Goal: Information Seeking & Learning: Find specific fact

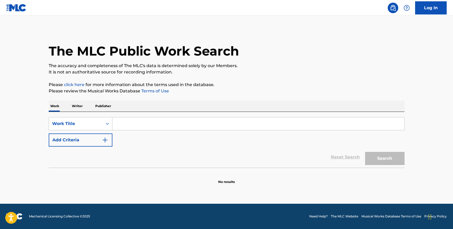
click at [125, 125] on input "Search Form" at bounding box center [258, 123] width 292 height 13
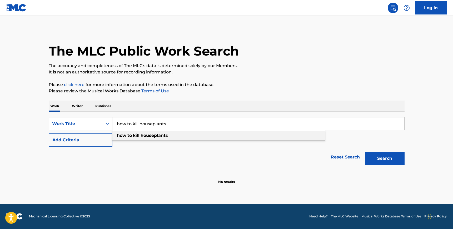
type input "how to kill houseplants"
click at [128, 137] on strong "to" at bounding box center [129, 135] width 4 height 5
click at [396, 159] on button "Search" at bounding box center [384, 158] width 39 height 13
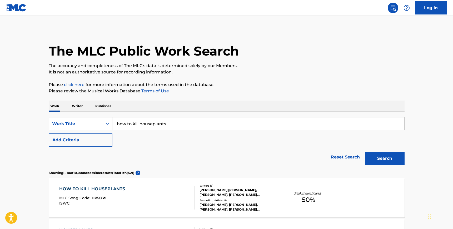
click at [154, 189] on div "HOW TO KILL HOUSEPLANTS MLC Song Code : HP5OV1 ISWC :" at bounding box center [126, 198] width 135 height 24
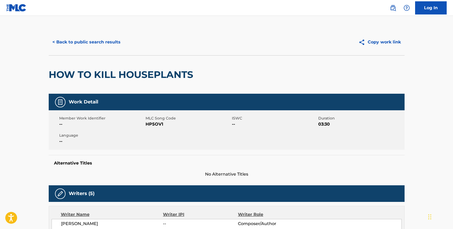
click at [156, 124] on span "HP5OV1" at bounding box center [188, 124] width 85 height 6
copy span "HP5OV1"
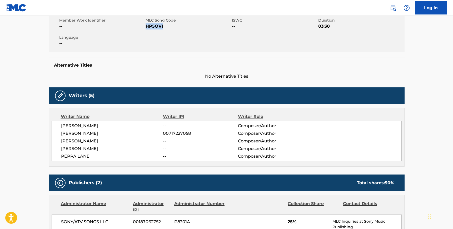
scroll to position [98, 0]
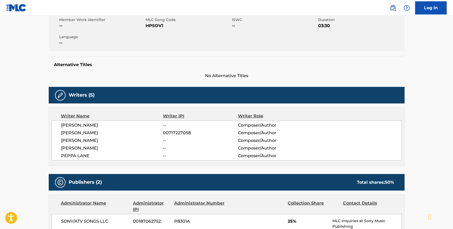
click at [87, 155] on span "PEPPA LANE" at bounding box center [112, 156] width 102 height 6
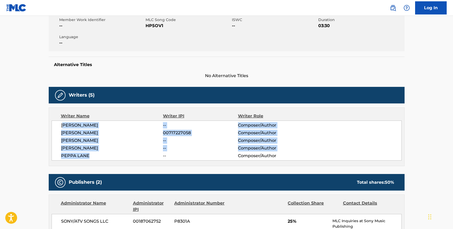
drag, startPoint x: 88, startPoint y: 156, endPoint x: 63, endPoint y: 126, distance: 38.6
click at [63, 126] on div "[PERSON_NAME] -- Composer/Author [PERSON_NAME] 00717227058 Composer/Author [PER…" at bounding box center [227, 141] width 350 height 40
drag, startPoint x: 61, startPoint y: 124, endPoint x: 90, endPoint y: 156, distance: 42.7
click at [90, 156] on div "[PERSON_NAME] -- Composer/Author [PERSON_NAME] 00717227058 Composer/Author [PER…" at bounding box center [227, 141] width 350 height 40
copy div "[PERSON_NAME] -- Composer/Author [PERSON_NAME] 00717227058 Composer/Author [PER…"
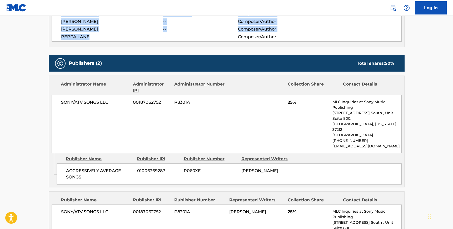
scroll to position [241, 0]
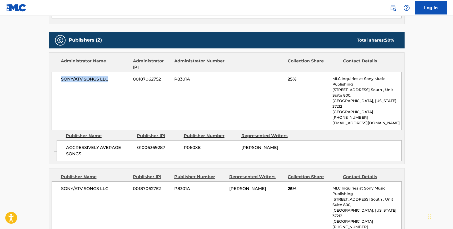
drag, startPoint x: 109, startPoint y: 79, endPoint x: 53, endPoint y: 81, distance: 55.8
click at [53, 81] on div "SONY/ATV SONGS LLC 00187062752 P8301A 25% MLC Inquiries at Sony Music Publishin…" at bounding box center [227, 101] width 350 height 58
copy span "SONY/ATV SONGS LLC"
drag, startPoint x: 84, startPoint y: 142, endPoint x: 66, endPoint y: 138, distance: 18.6
click at [66, 145] on span "AGGRESSIVELY AVERAGE SONGS" at bounding box center [99, 151] width 67 height 13
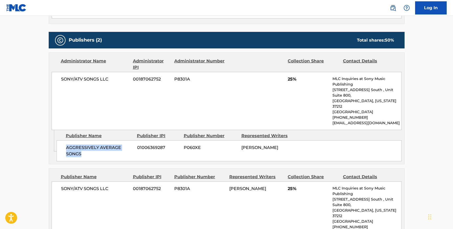
copy span "AGGRESSIVELY AVERAGE SONGS"
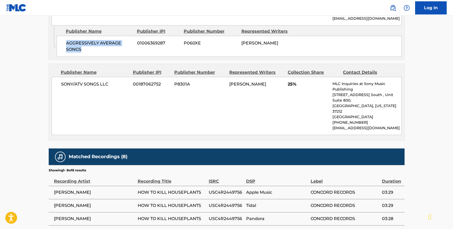
scroll to position [352, 0]
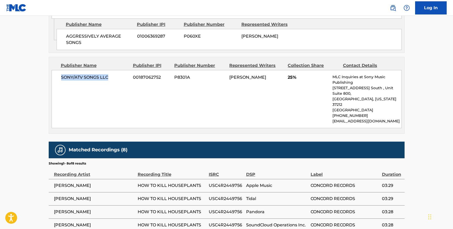
drag, startPoint x: 109, startPoint y: 65, endPoint x: 57, endPoint y: 65, distance: 51.3
click at [57, 70] on div "SONY/ATV SONGS LLC 00187062752 P8301A [PERSON_NAME] 25% MLC Inquiries at Sony M…" at bounding box center [227, 99] width 350 height 58
copy span "SONY/ATV SONGS LLC"
drag, startPoint x: 138, startPoint y: 162, endPoint x: 200, endPoint y: 163, distance: 62.6
click at [200, 182] on span "HOW TO KILL HOUSEPLANTS" at bounding box center [172, 185] width 68 height 6
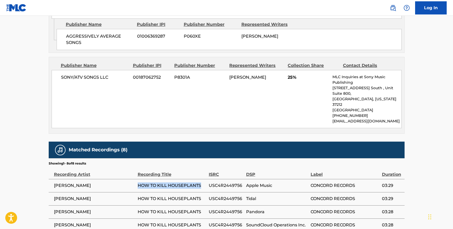
copy span "HOW TO KILL HOUSEPLANTS"
